Goal: Download file/media

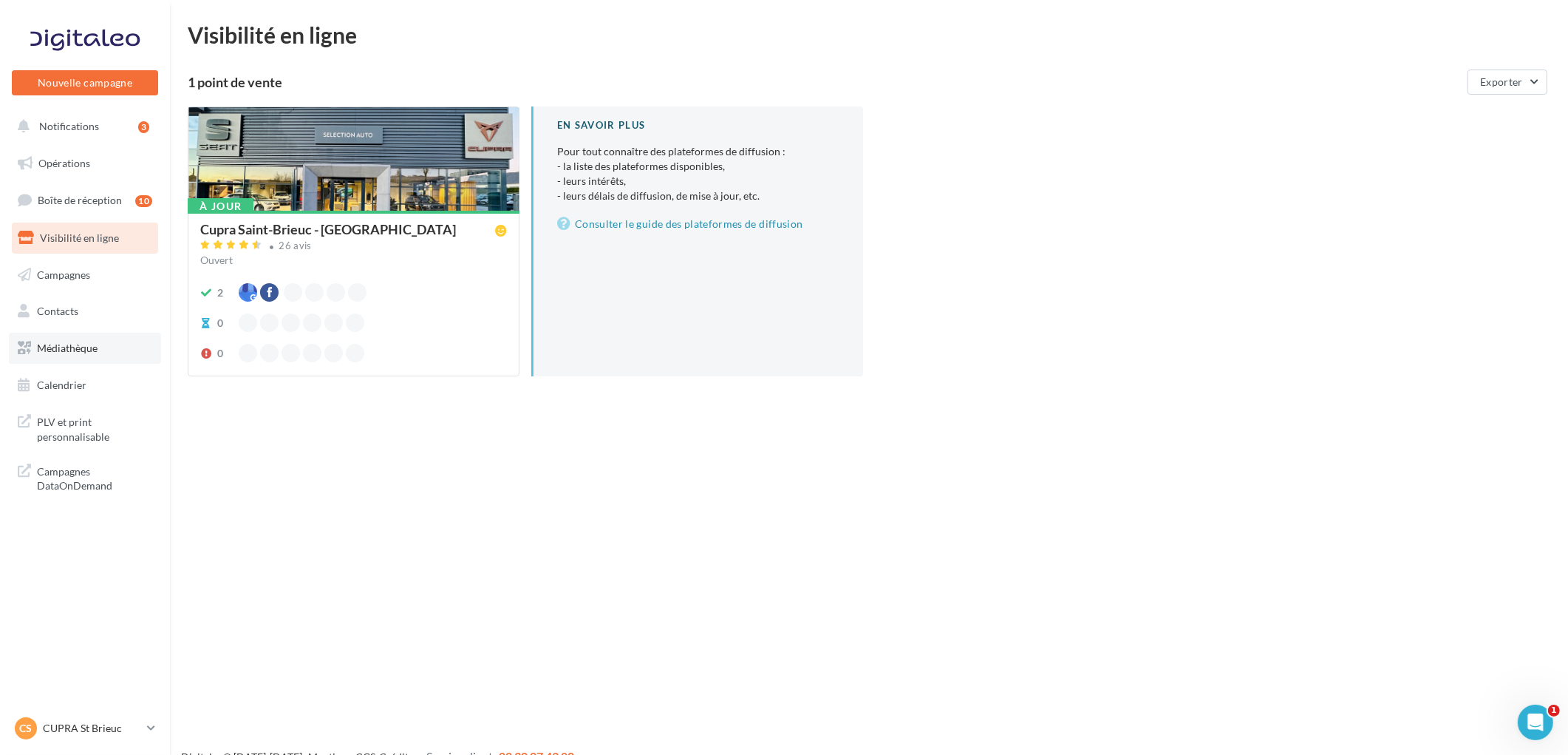
click at [65, 342] on span "Médiathèque" at bounding box center [68, 348] width 61 height 12
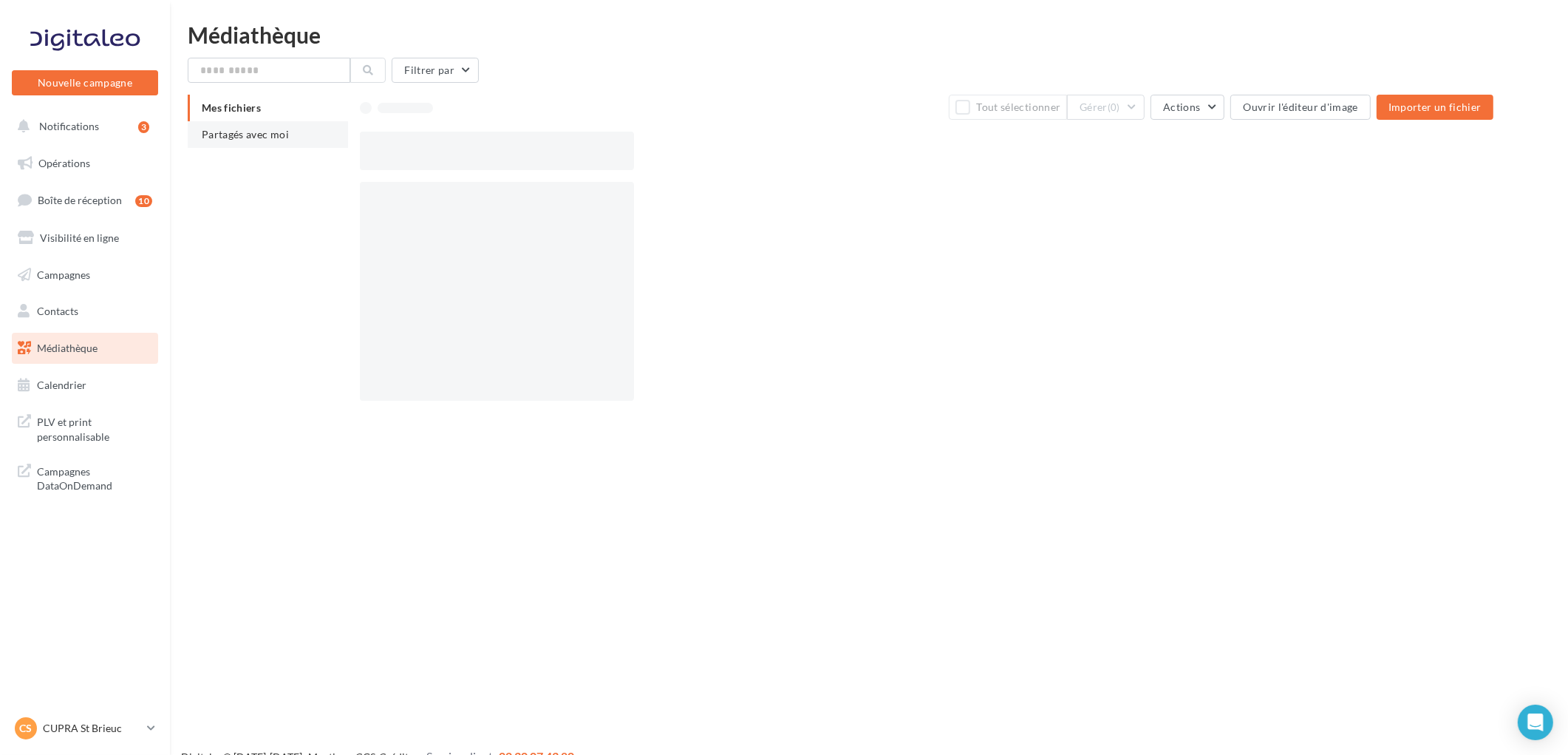
click at [262, 130] on span "Partagés avec moi" at bounding box center [246, 133] width 88 height 12
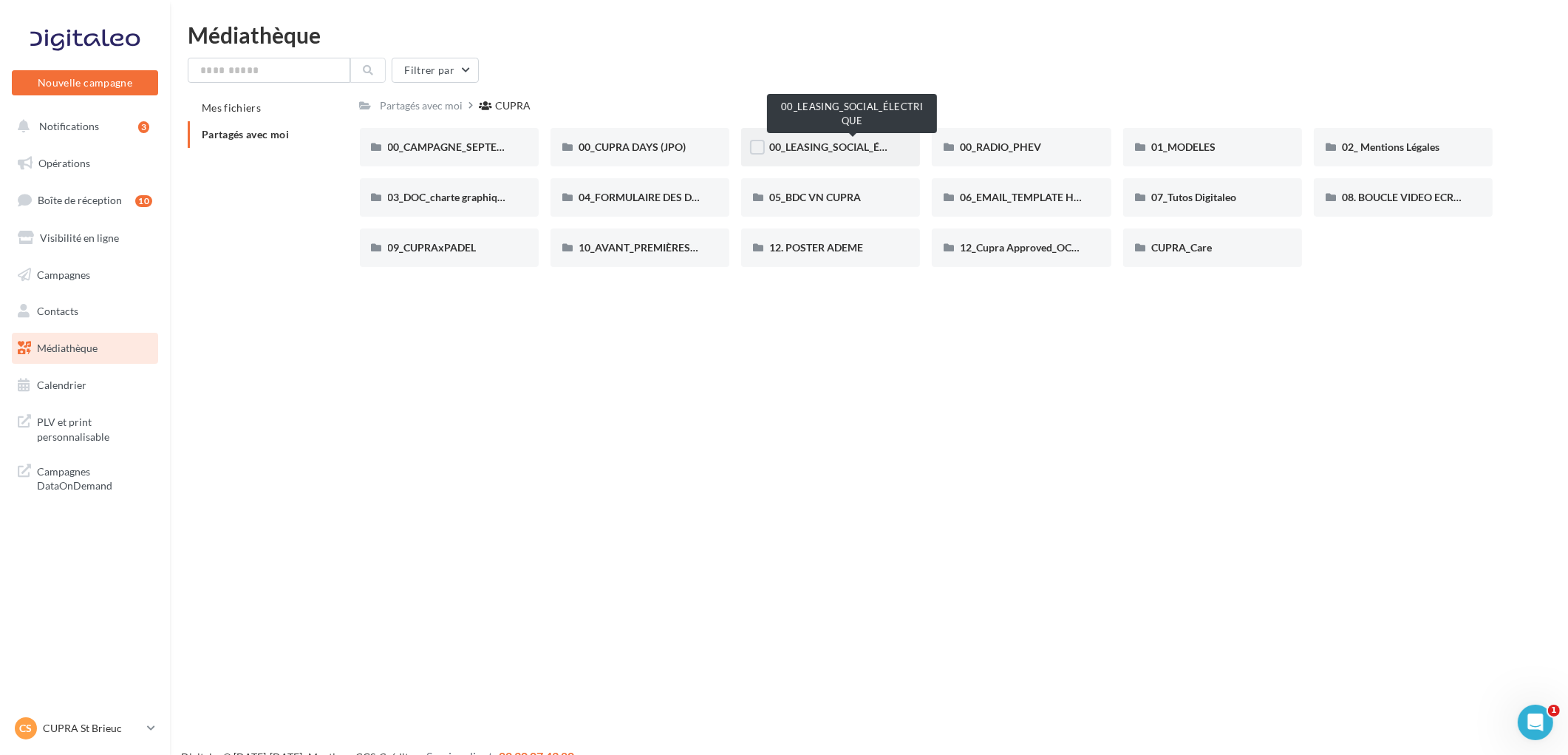
click at [794, 146] on span "00_LEASING_SOCIAL_ÉLECTRIQUE" at bounding box center [851, 146] width 165 height 12
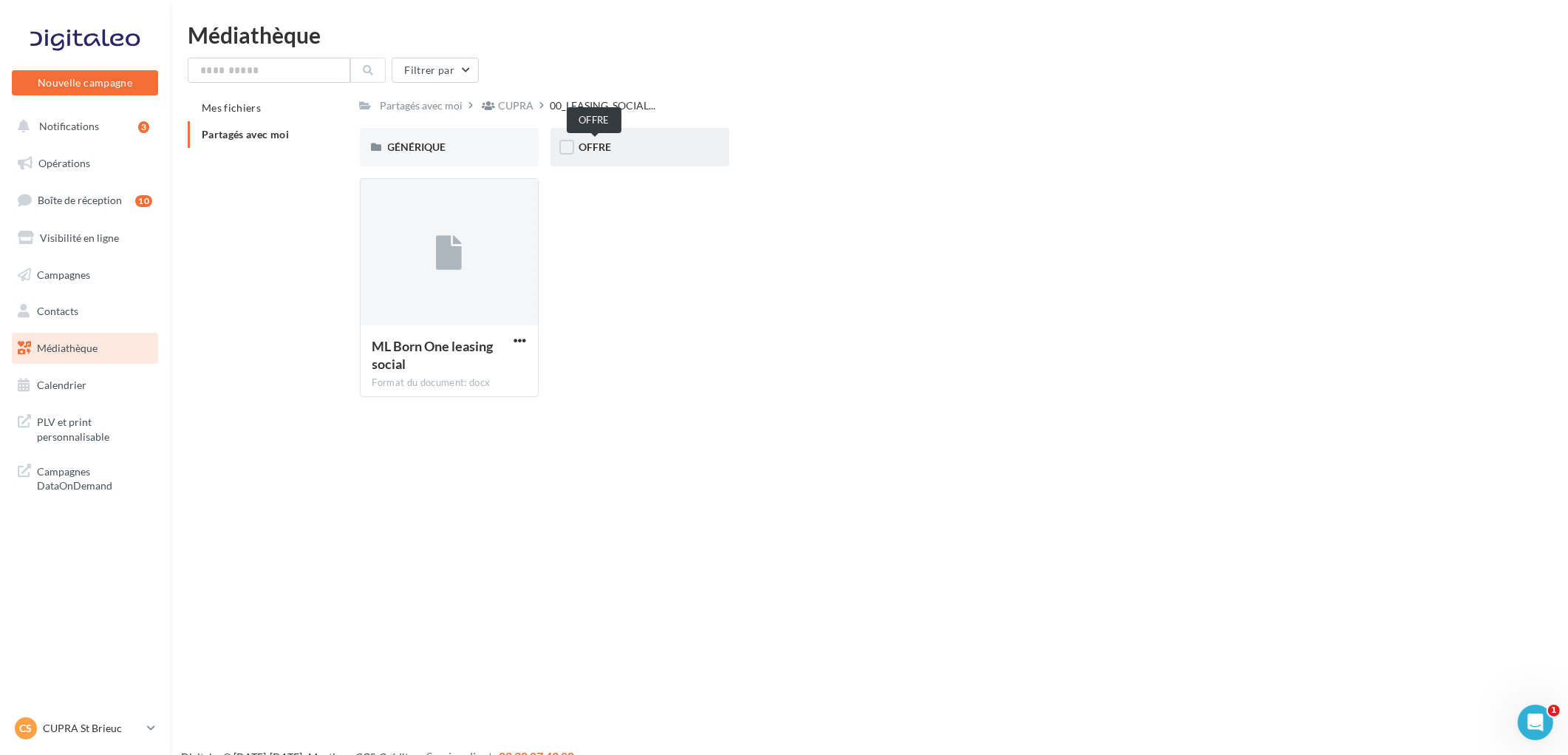
click at [609, 149] on span "OFFRE" at bounding box center [595, 146] width 32 height 12
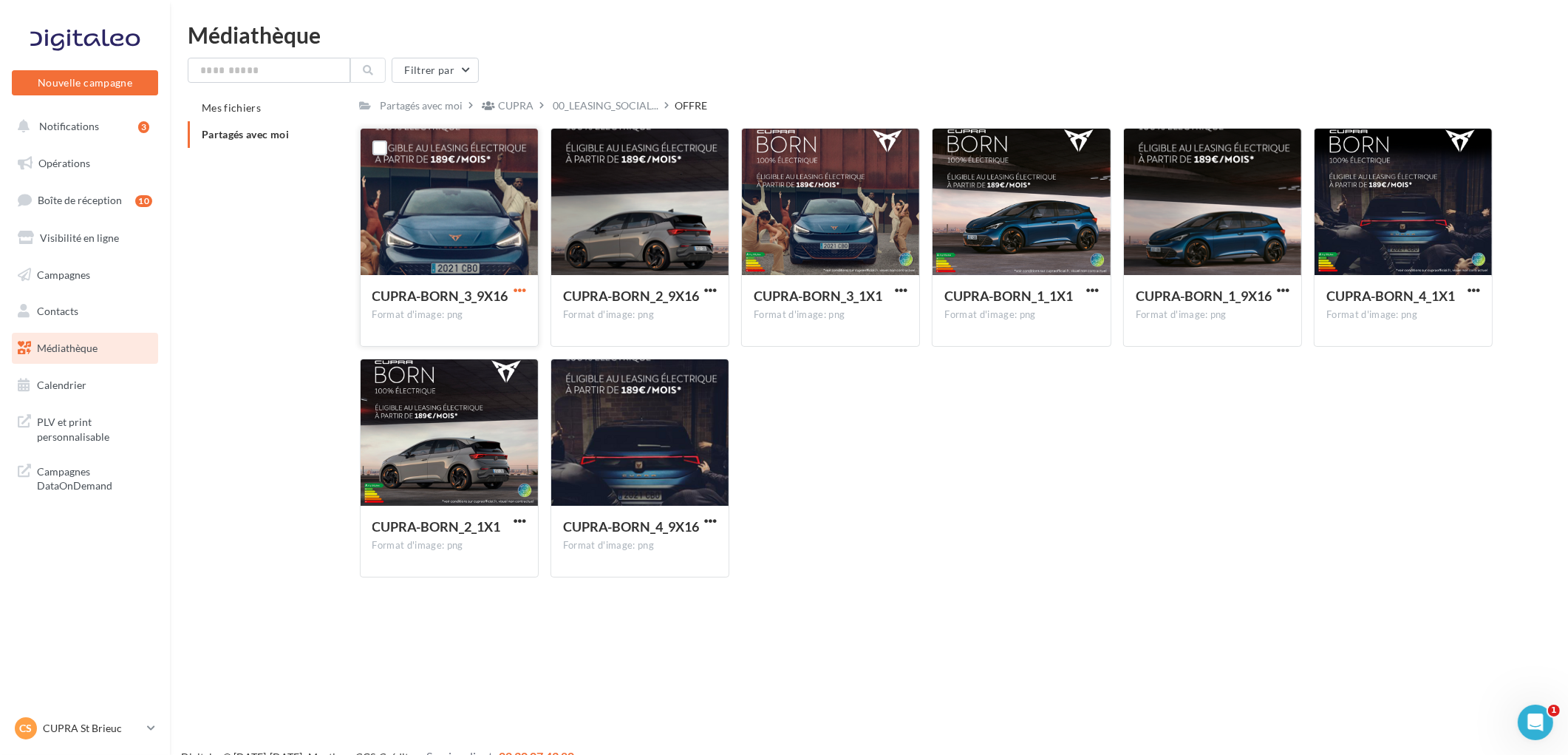
click at [519, 289] on span "button" at bounding box center [519, 289] width 12 height 12
click at [429, 316] on button "Télécharger" at bounding box center [455, 319] width 148 height 38
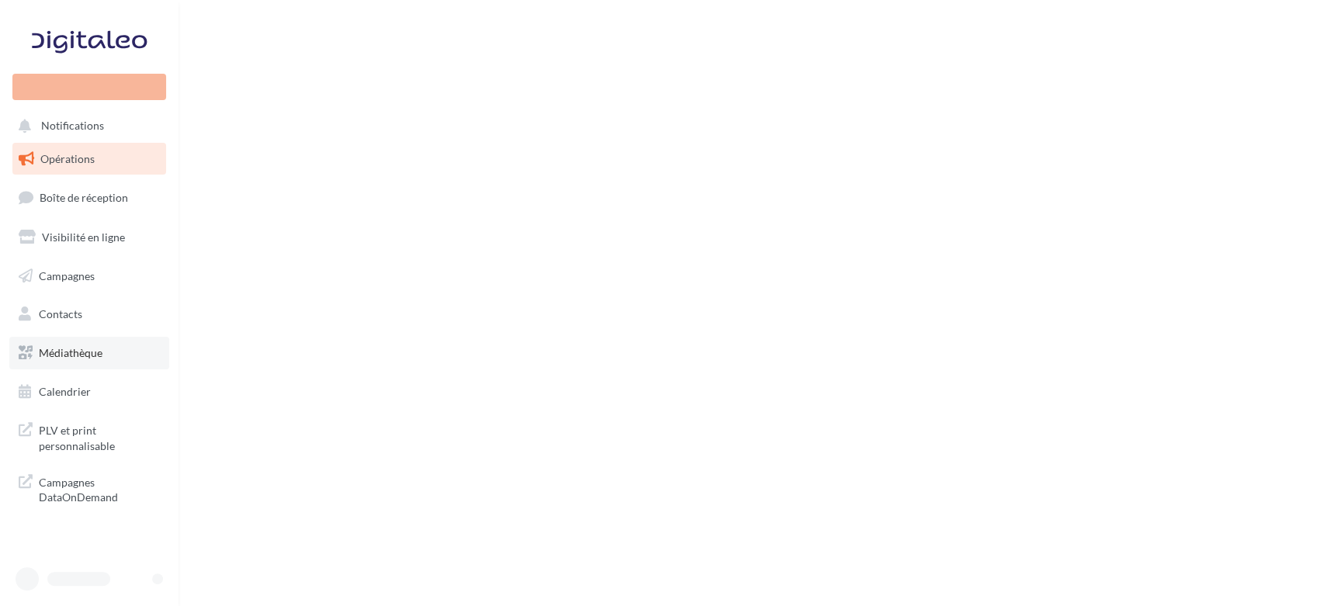
click at [57, 352] on span "Médiathèque" at bounding box center [71, 352] width 64 height 13
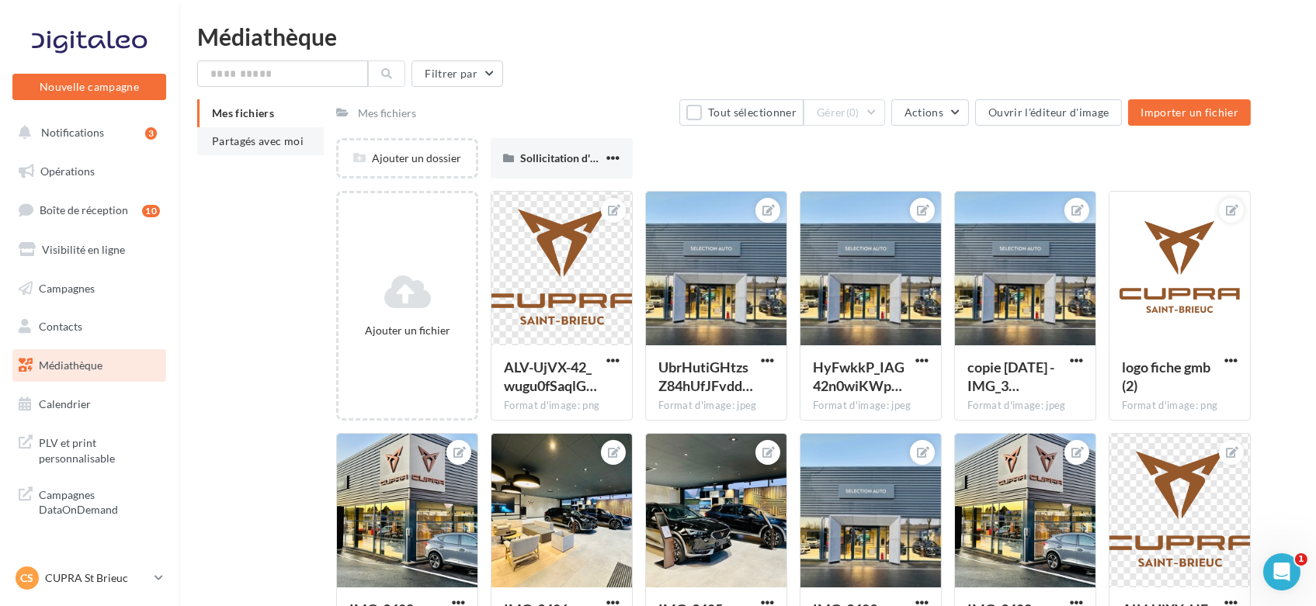
click at [276, 142] on span "Partagés avec moi" at bounding box center [258, 140] width 92 height 13
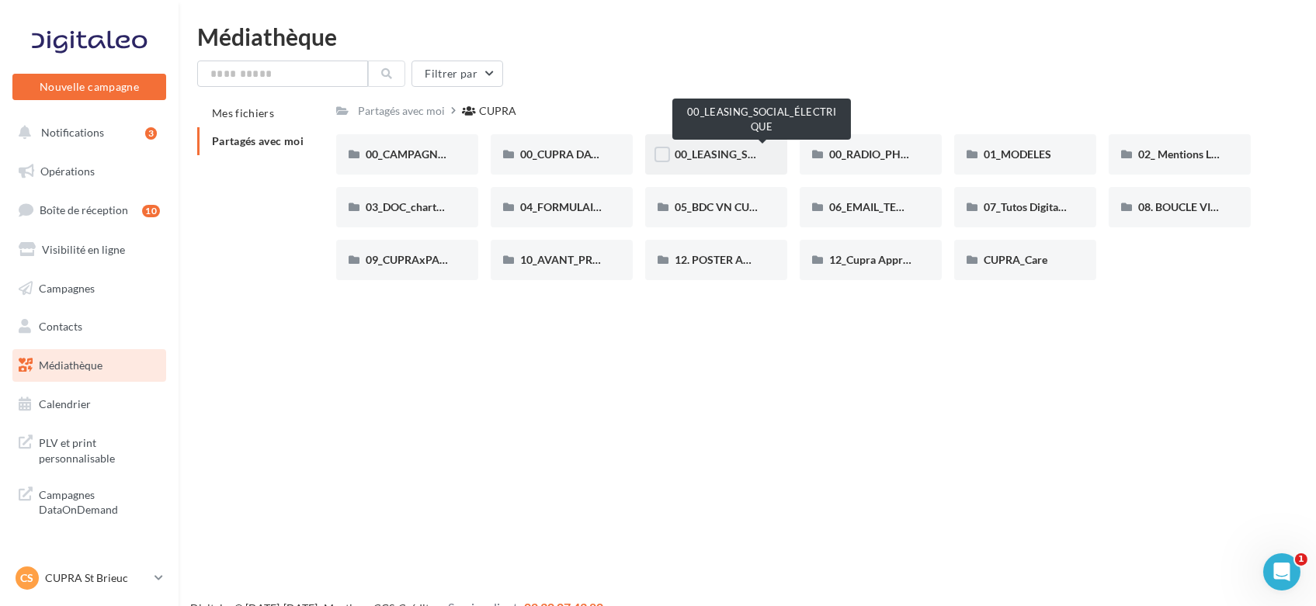
click at [709, 157] on span "00_LEASING_SOCIAL_ÉLECTRIQUE" at bounding box center [761, 153] width 173 height 13
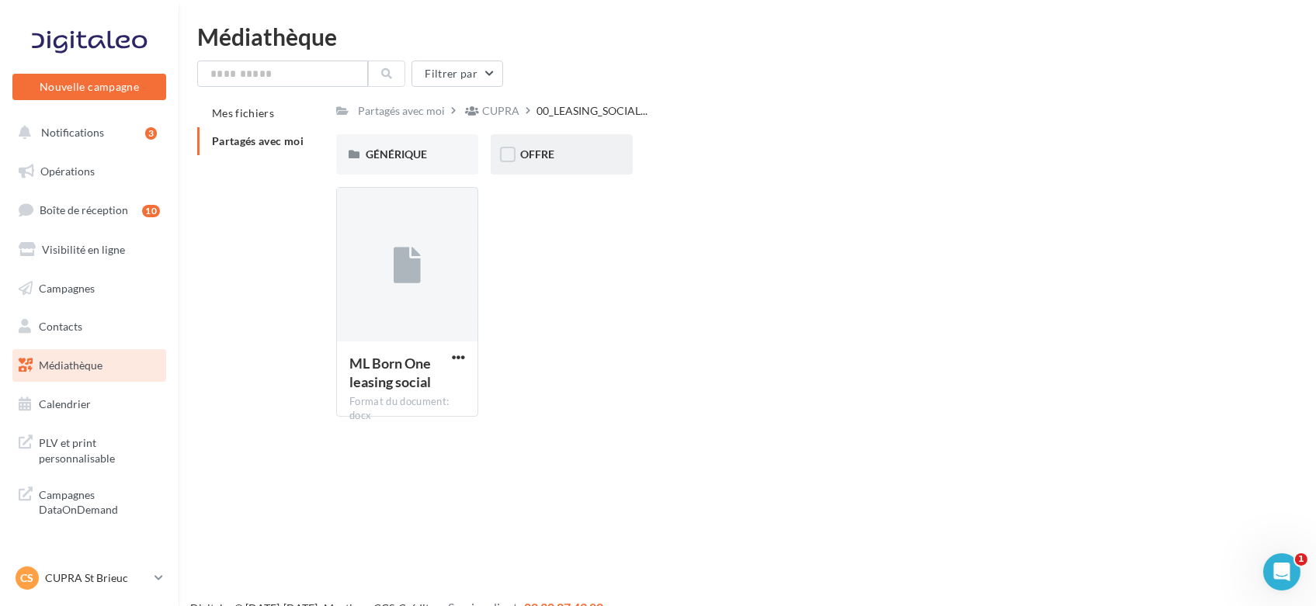
click at [556, 160] on div "OFFRE" at bounding box center [561, 155] width 83 height 16
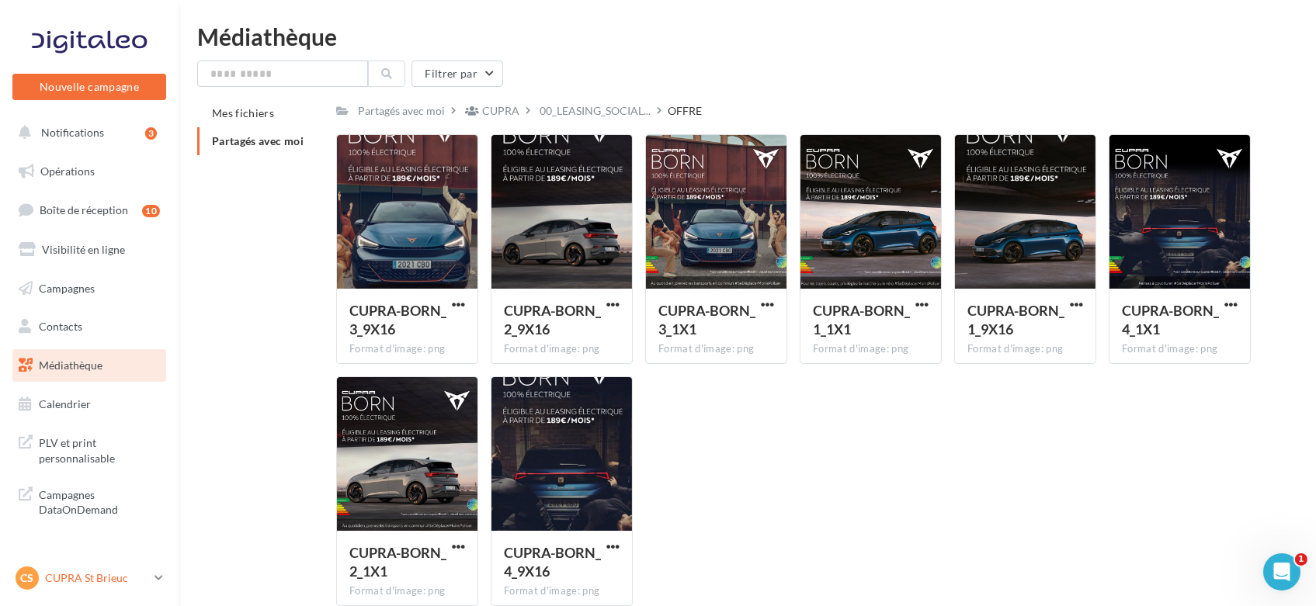
click at [76, 580] on p "CUPRA St Brieuc" at bounding box center [96, 579] width 103 height 16
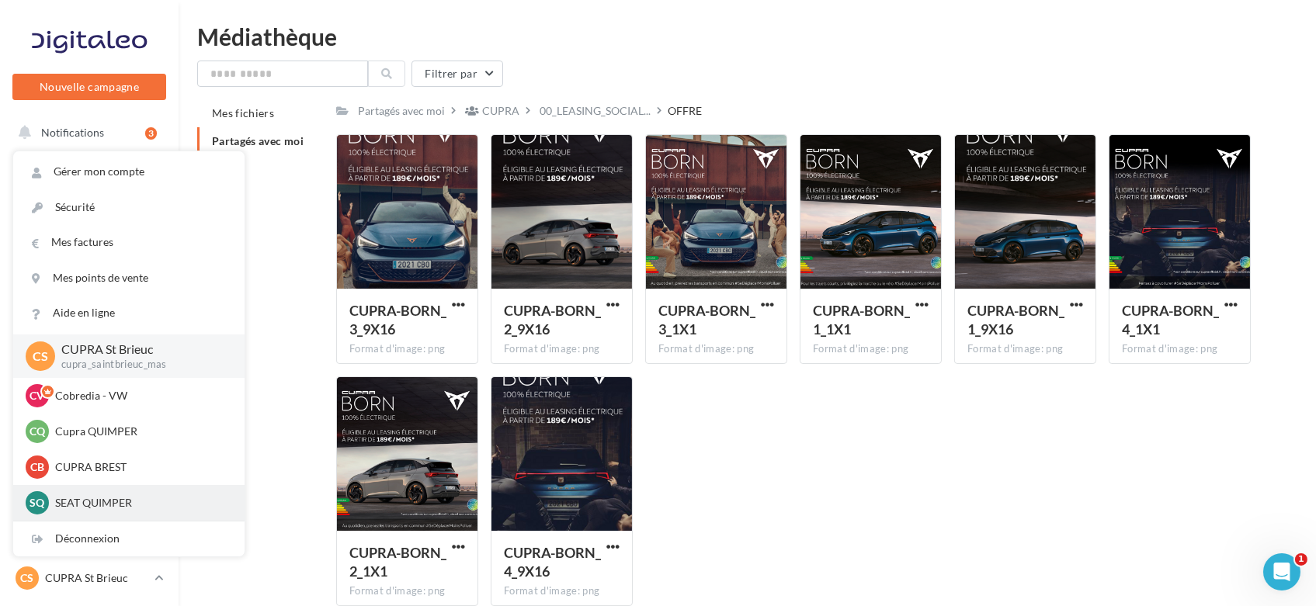
click at [109, 495] on p "SEAT QUIMPER" at bounding box center [140, 503] width 171 height 16
